Goal: Book appointment/travel/reservation

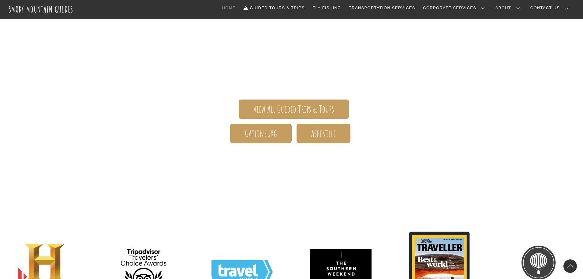
scroll to position [31, 0]
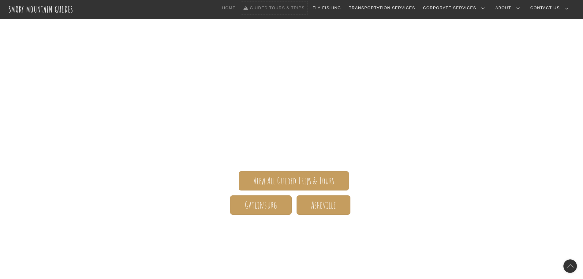
click at [307, 9] on link "Guided Tours & Trips" at bounding box center [274, 8] width 66 height 13
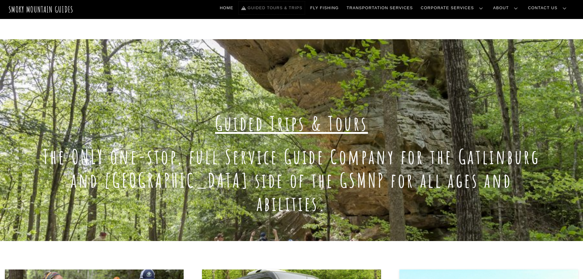
click at [295, 6] on link "Guided Tours & Trips" at bounding box center [272, 8] width 66 height 13
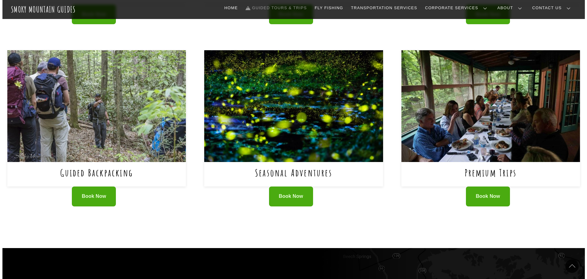
scroll to position [398, 0]
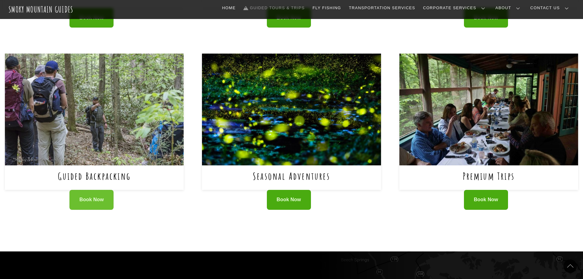
click at [95, 196] on span "Book Now" at bounding box center [92, 199] width 24 height 6
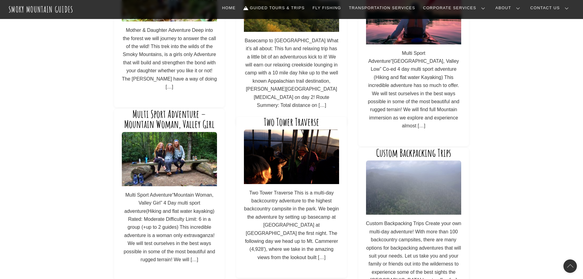
scroll to position [306, 0]
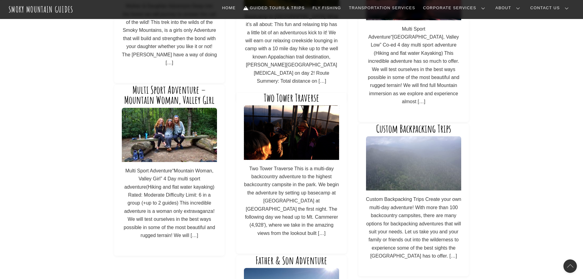
click at [292, 128] on img at bounding box center [291, 132] width 95 height 54
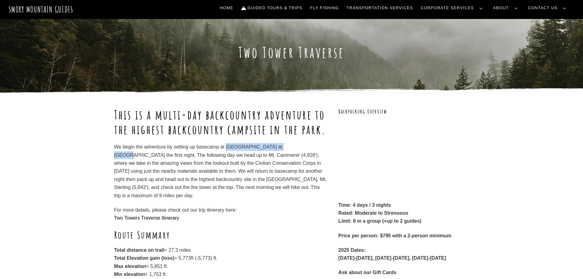
drag, startPoint x: 288, startPoint y: 162, endPoint x: 227, endPoint y: 158, distance: 61.0
click at [227, 158] on p "We begin the adventure by setting up basecamp at Walnut Bottoms at Big Creek th…" at bounding box center [220, 171] width 213 height 57
